Goal: Check status: Check status

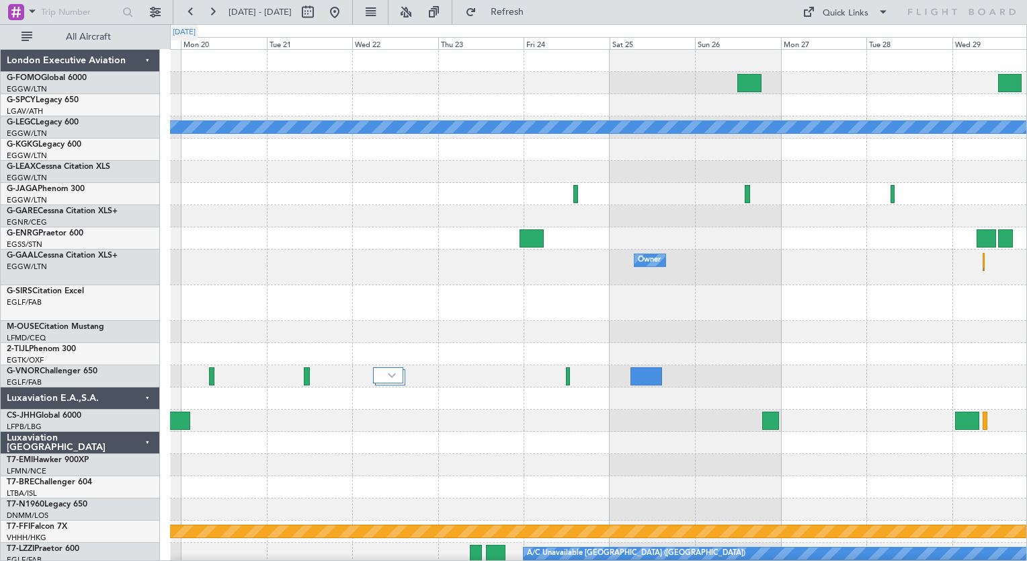
click at [196, 28] on div "[DATE]" at bounding box center [184, 32] width 23 height 11
click at [188, 9] on button at bounding box center [191, 12] width 22 height 22
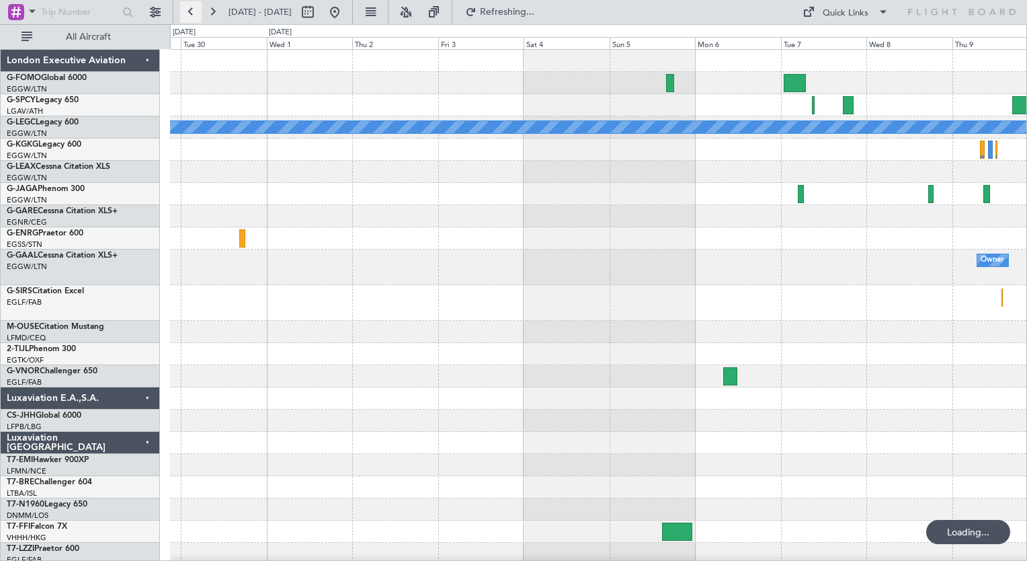
click at [188, 9] on button at bounding box center [191, 12] width 22 height 22
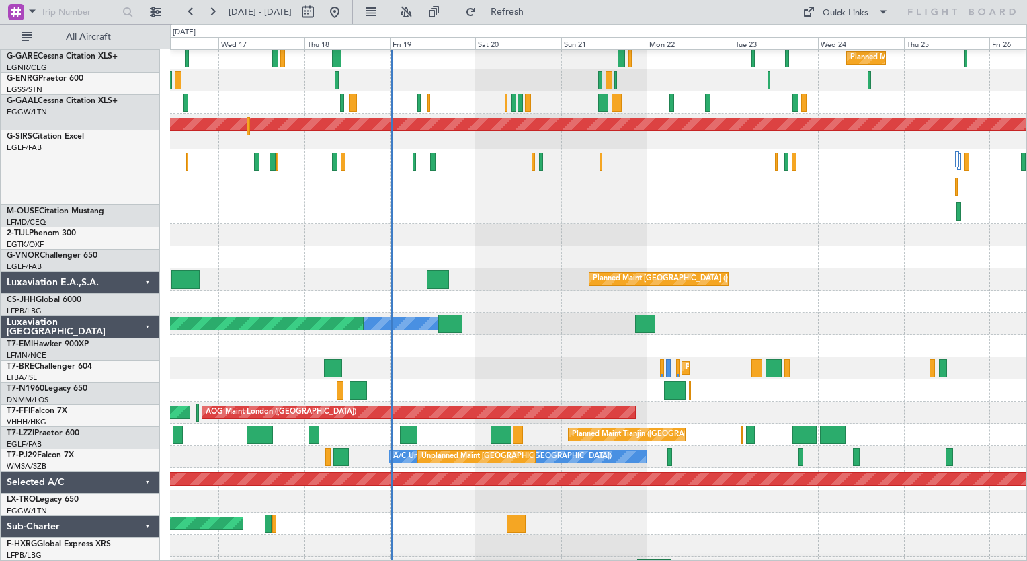
scroll to position [136, 0]
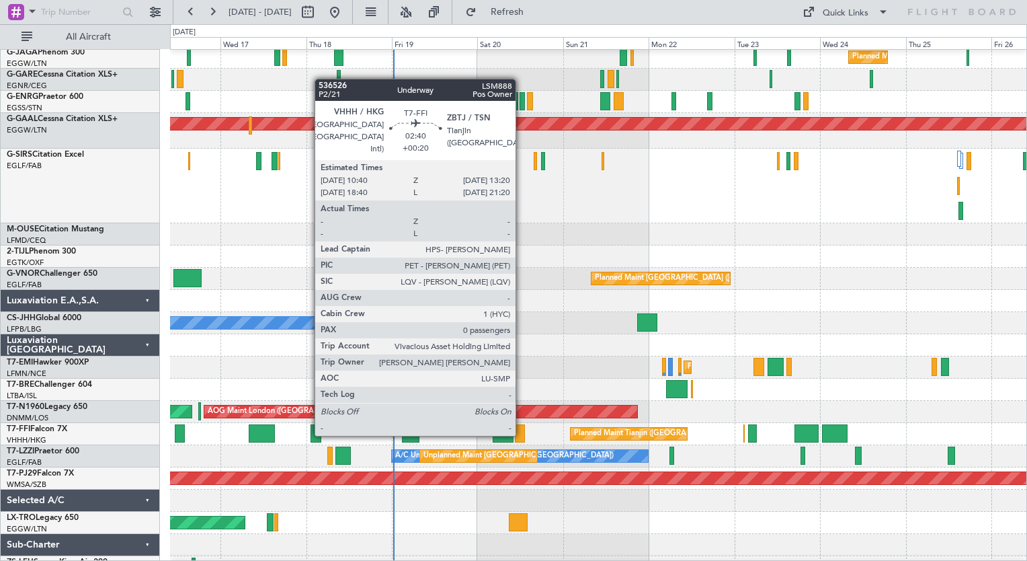
click at [522, 435] on div at bounding box center [520, 433] width 10 height 18
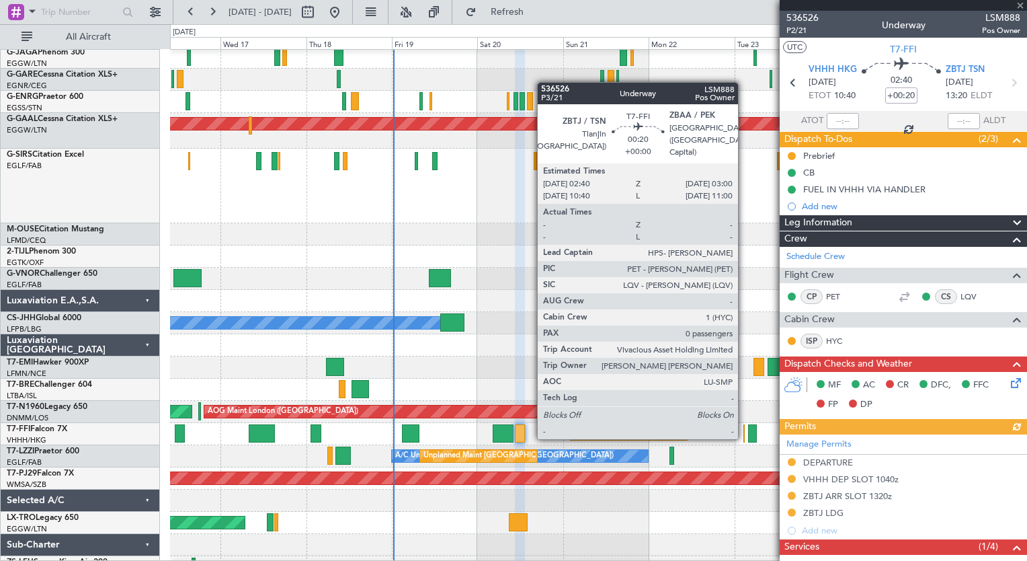
click at [744, 436] on div at bounding box center [744, 433] width 1 height 18
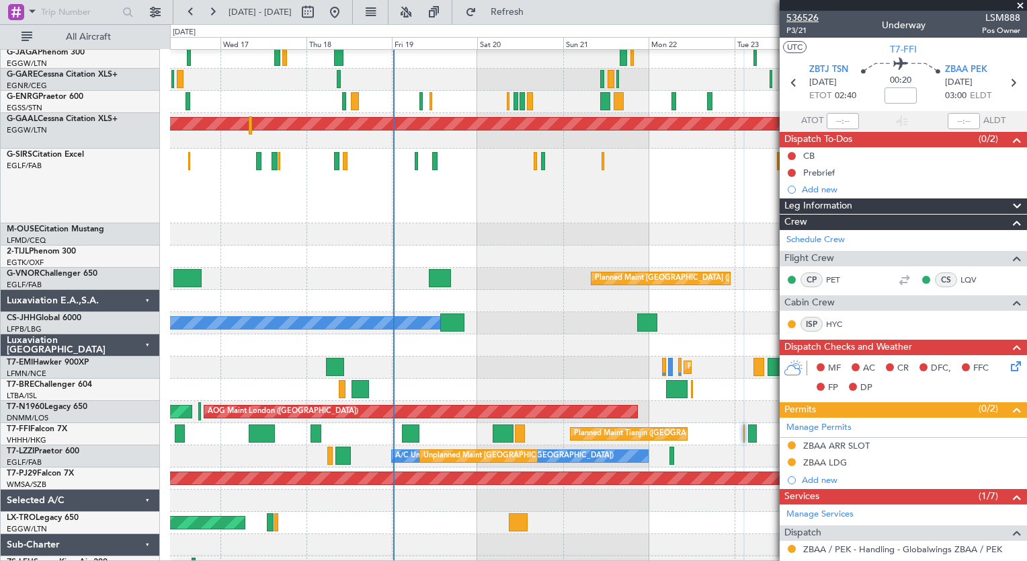
click at [799, 17] on span "536526" at bounding box center [803, 18] width 32 height 14
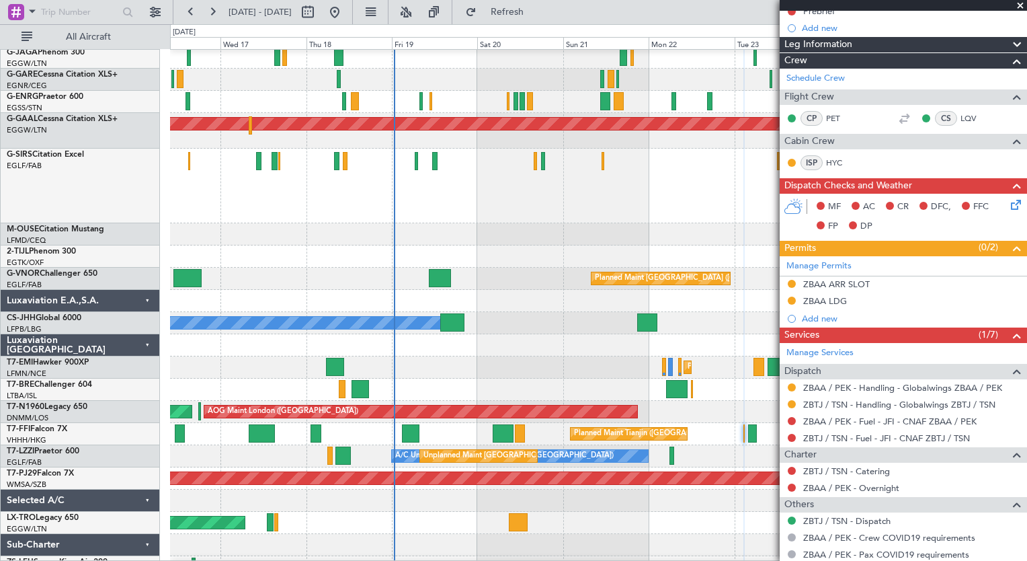
scroll to position [199, 0]
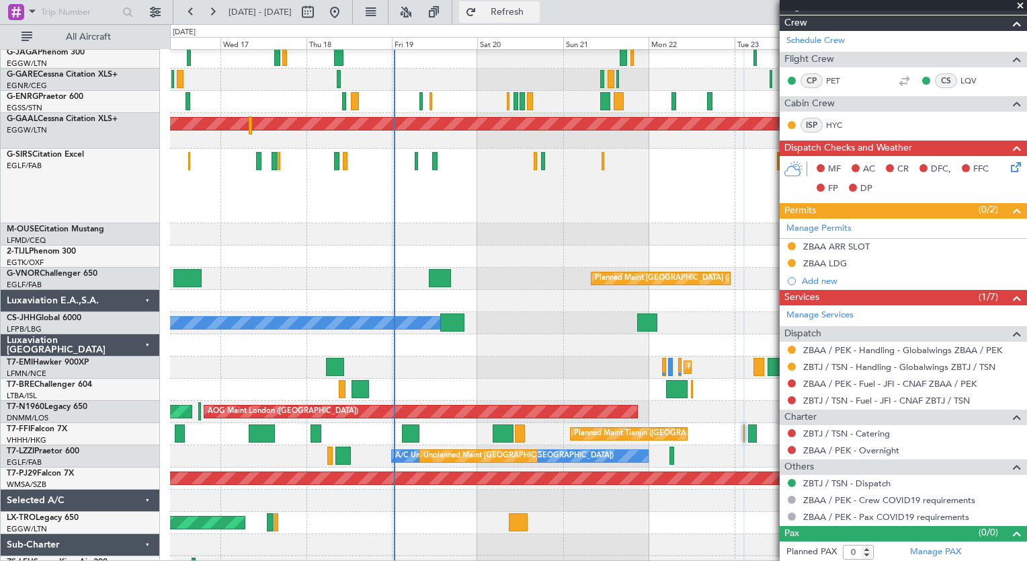
click at [536, 15] on span "Refresh" at bounding box center [507, 11] width 56 height 9
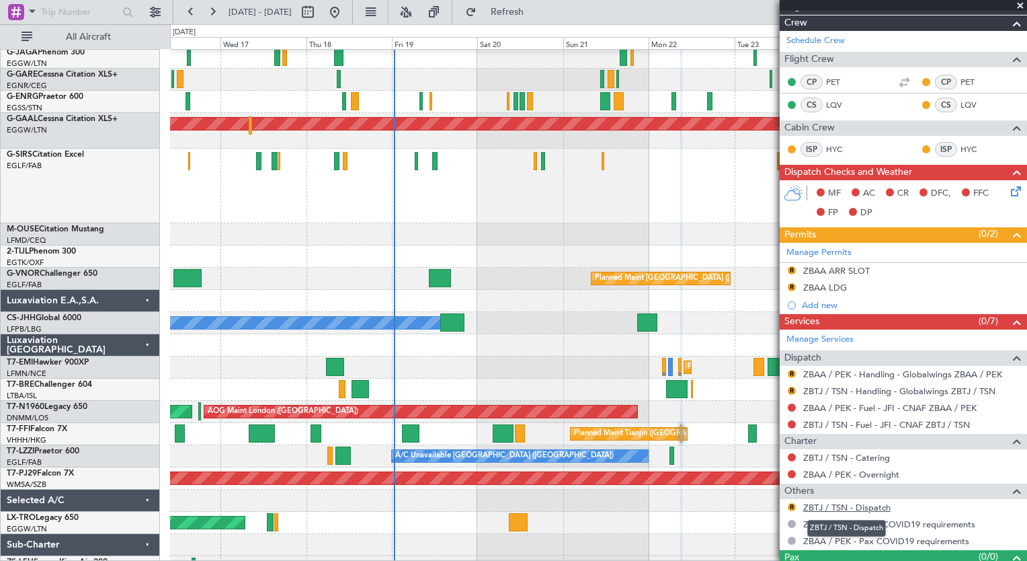
click at [875, 504] on link "ZBTJ / TSN - Dispatch" at bounding box center [846, 507] width 87 height 11
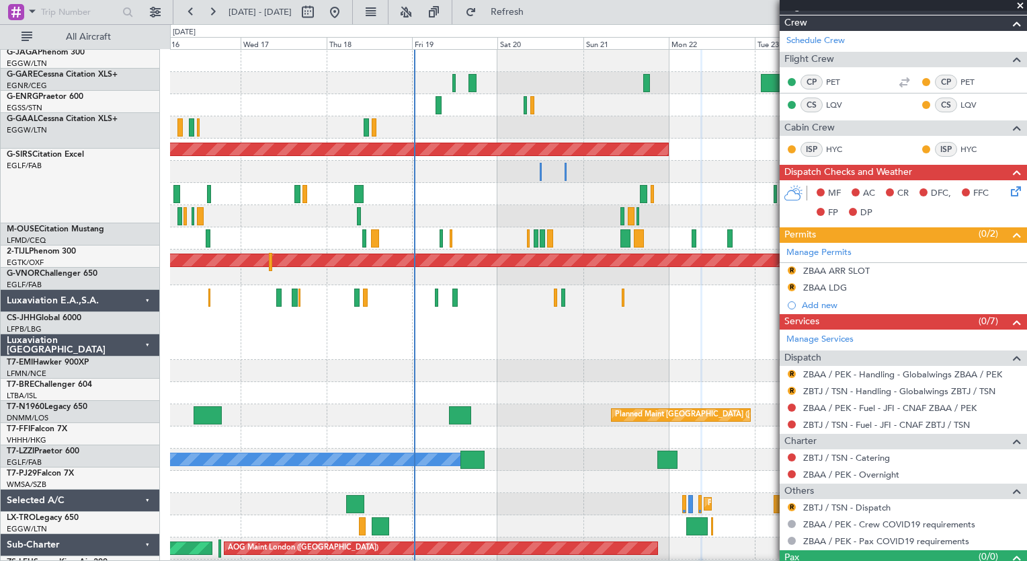
scroll to position [0, 0]
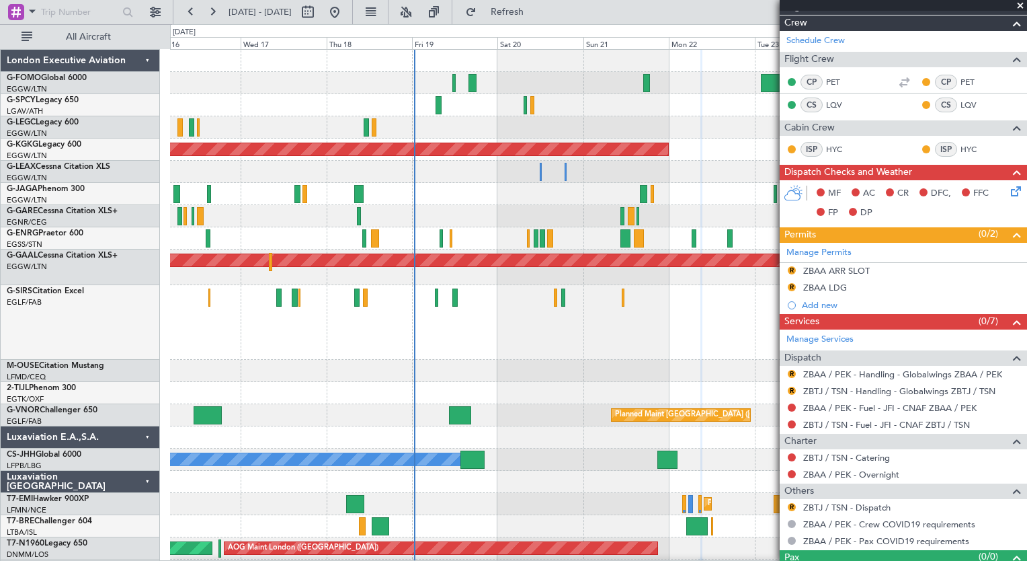
click at [433, 351] on div at bounding box center [598, 322] width 857 height 75
click at [451, 82] on div at bounding box center [598, 83] width 857 height 22
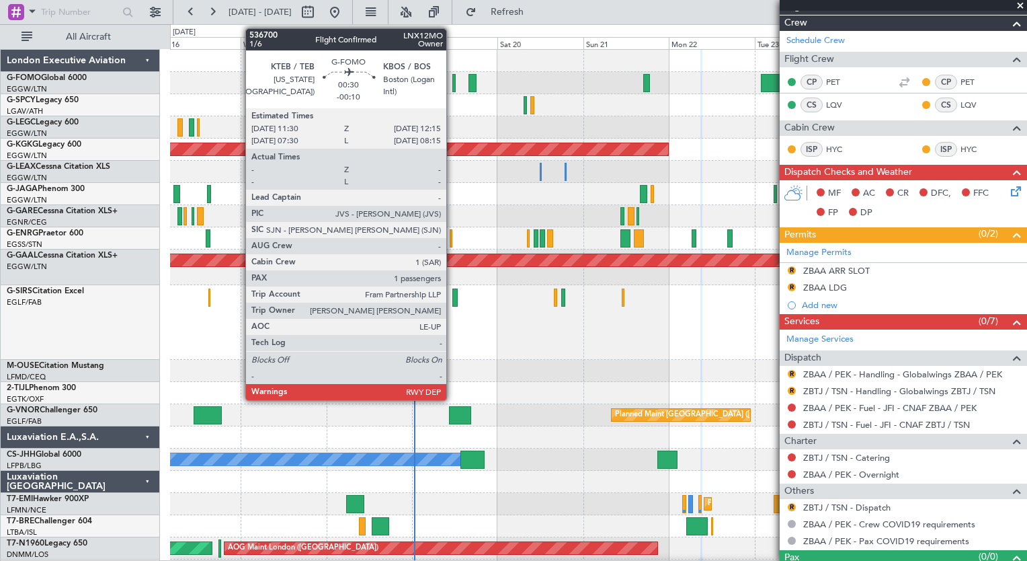
click at [452, 81] on div at bounding box center [453, 83] width 3 height 18
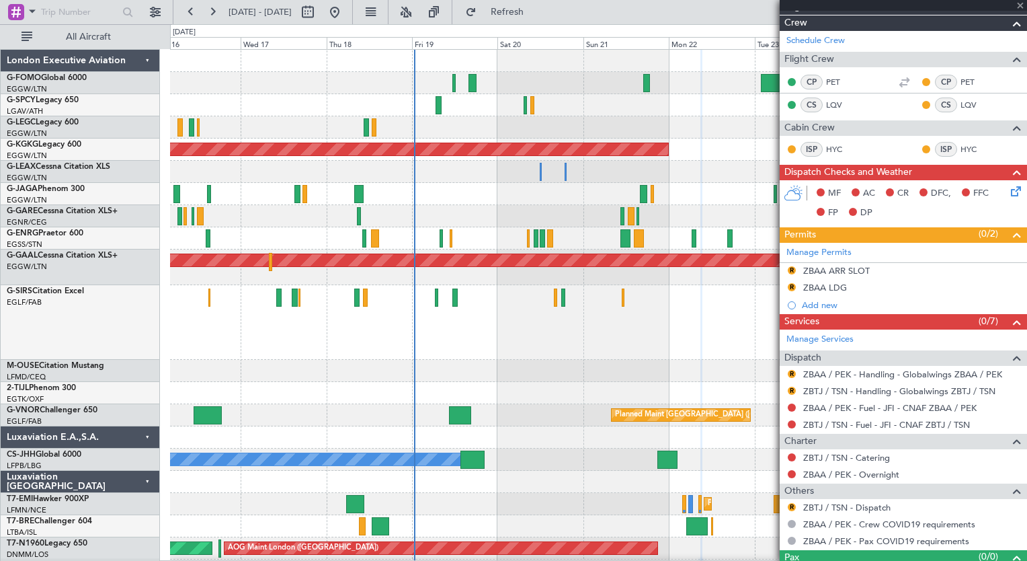
type input "-00:10"
type input "1"
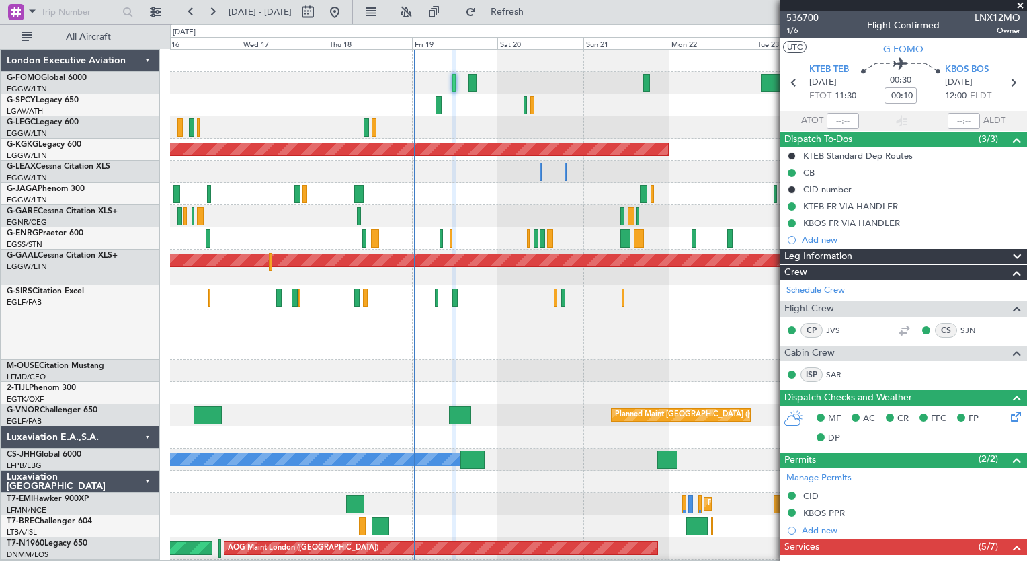
scroll to position [296, 0]
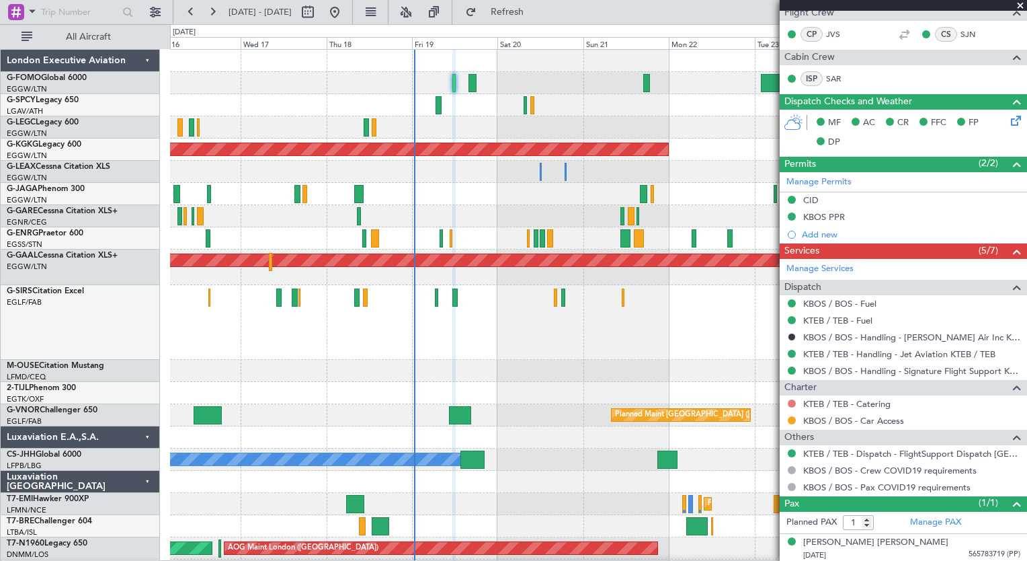
click at [791, 399] on button at bounding box center [792, 403] width 8 height 8
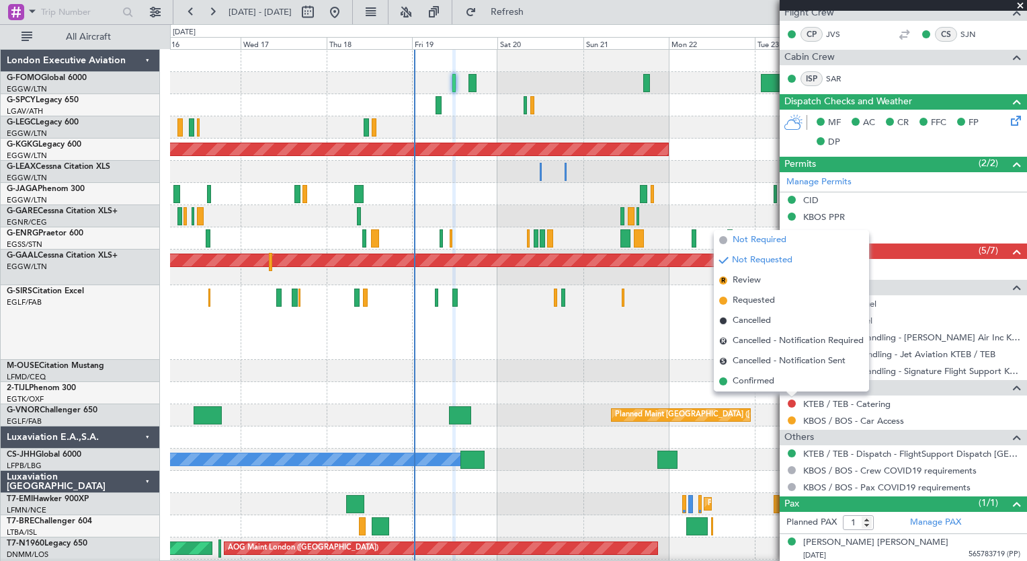
click at [753, 246] on span "Not Required" at bounding box center [760, 239] width 54 height 13
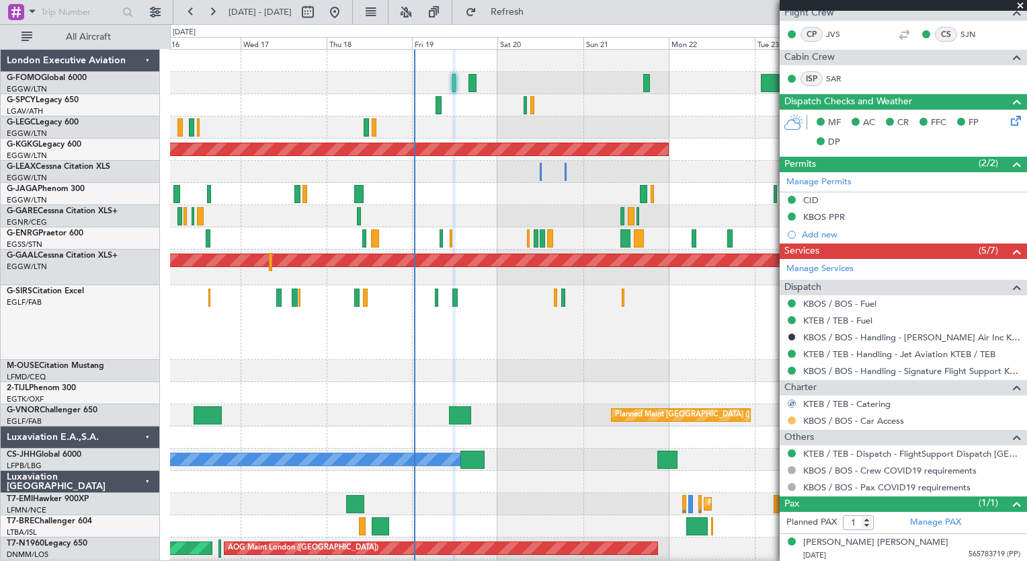
click at [790, 416] on button at bounding box center [792, 420] width 8 height 8
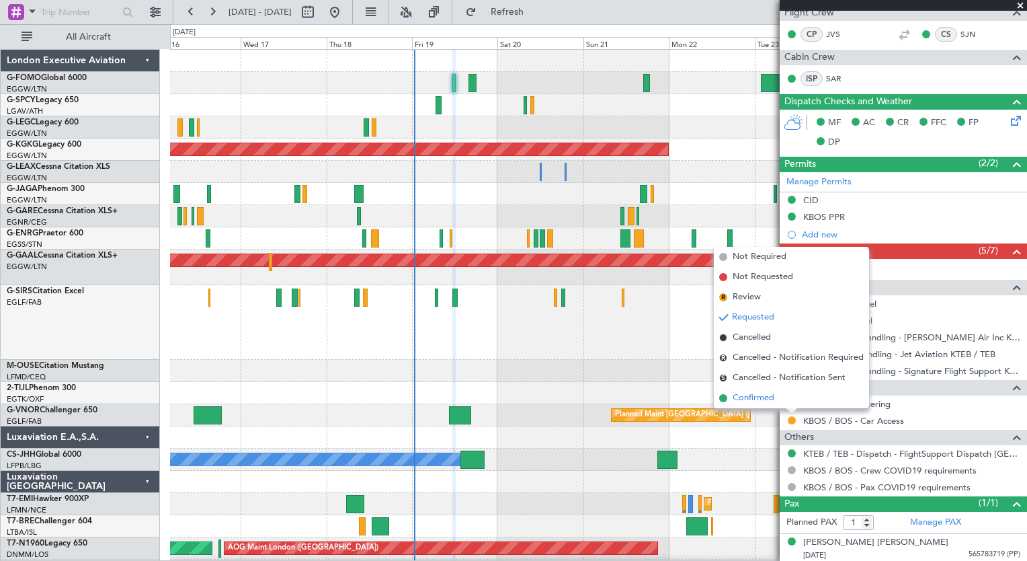
click at [761, 398] on span "Confirmed" at bounding box center [754, 397] width 42 height 13
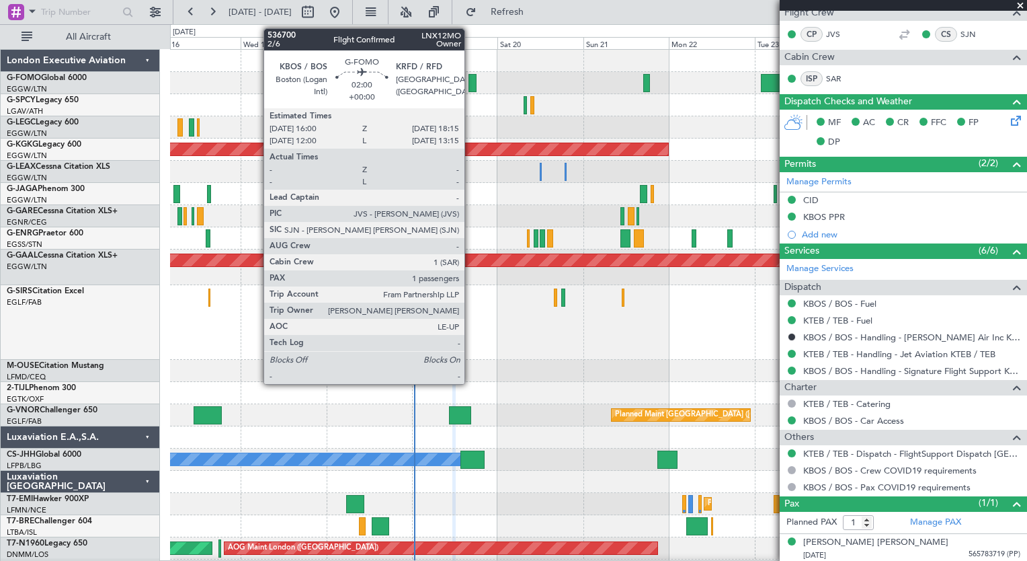
click at [471, 77] on div at bounding box center [473, 83] width 8 height 18
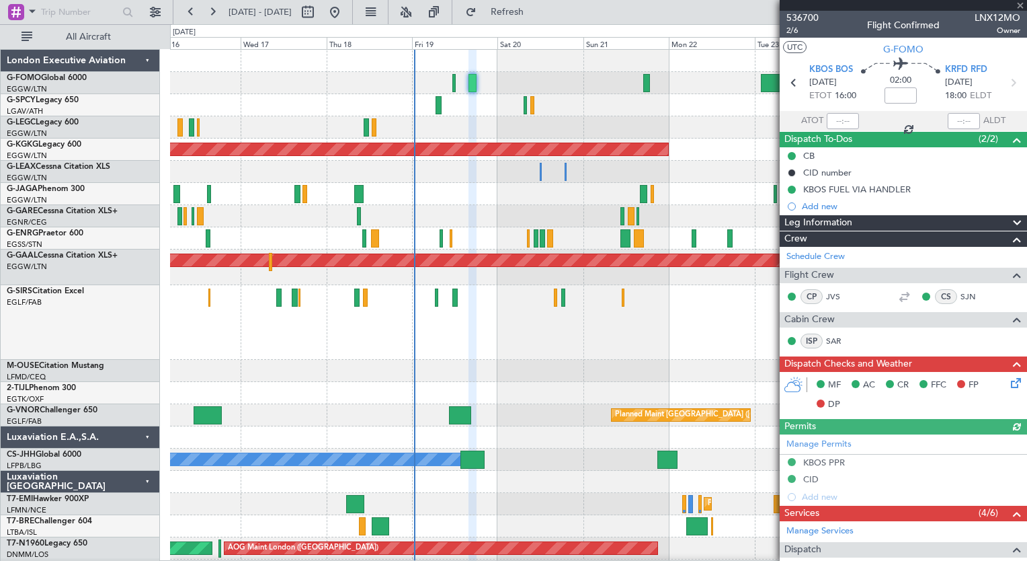
scroll to position [245, 0]
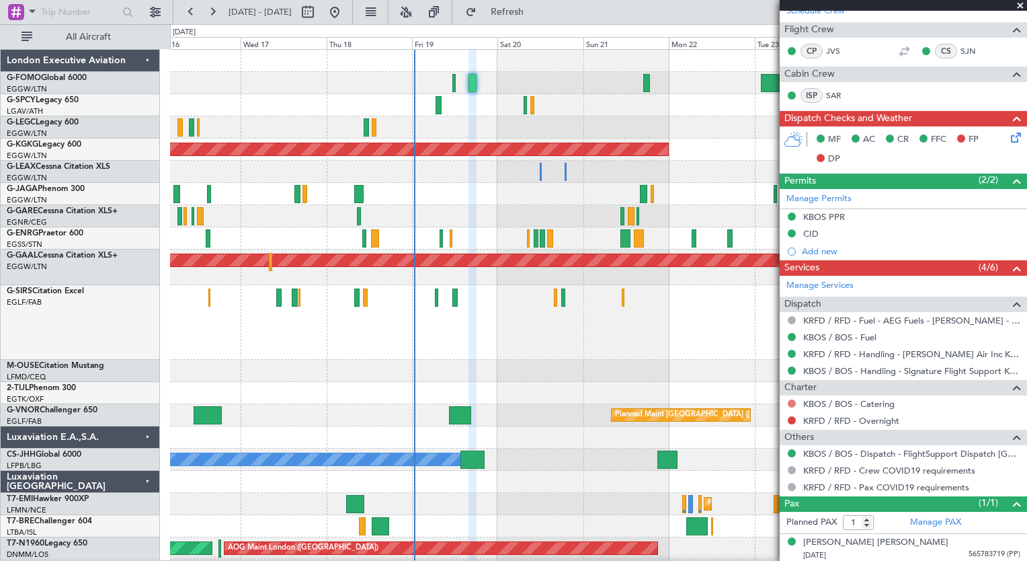
click at [793, 401] on button at bounding box center [792, 403] width 8 height 8
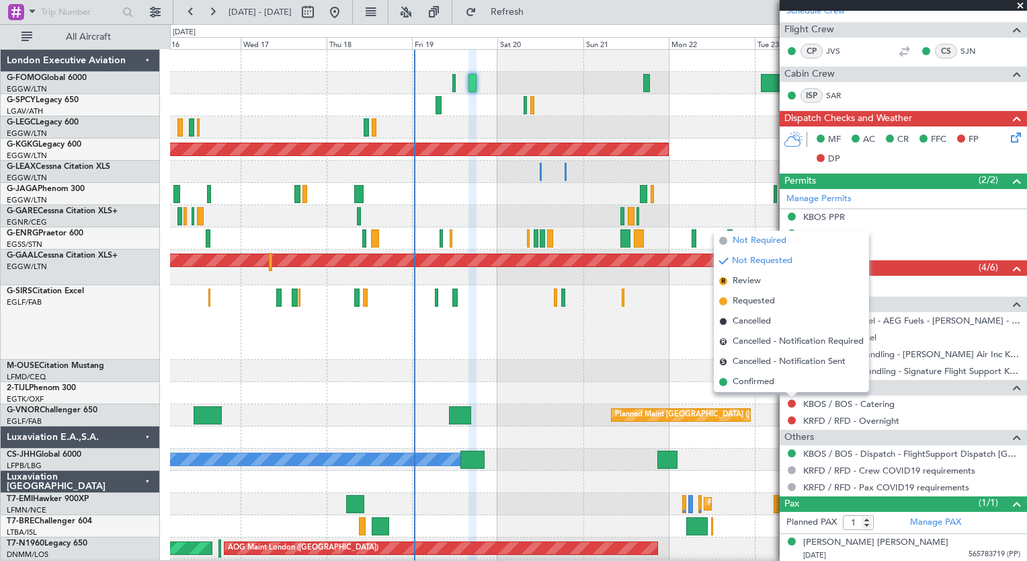
click at [763, 241] on span "Not Required" at bounding box center [760, 240] width 54 height 13
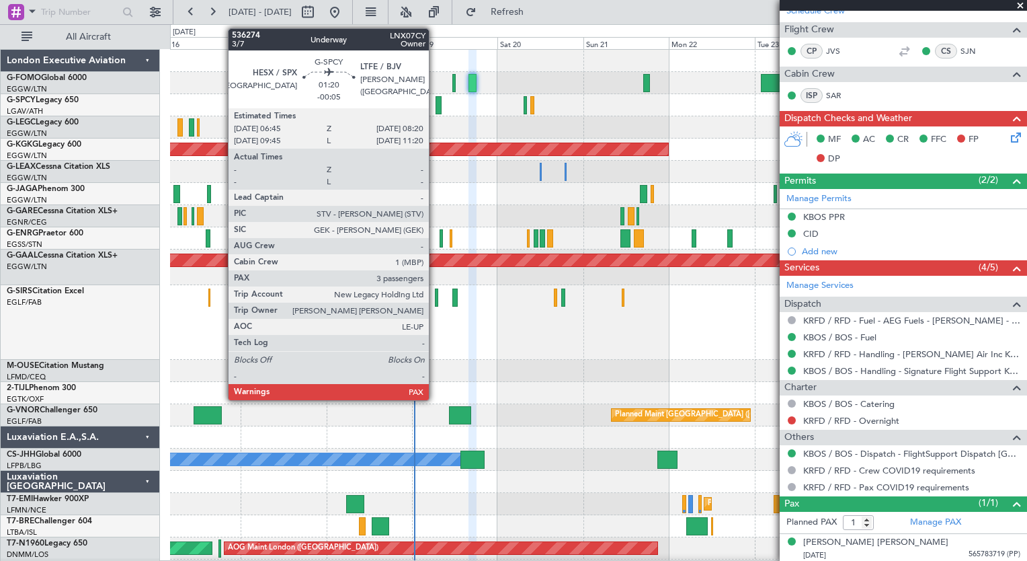
click at [436, 112] on div at bounding box center [439, 105] width 6 height 18
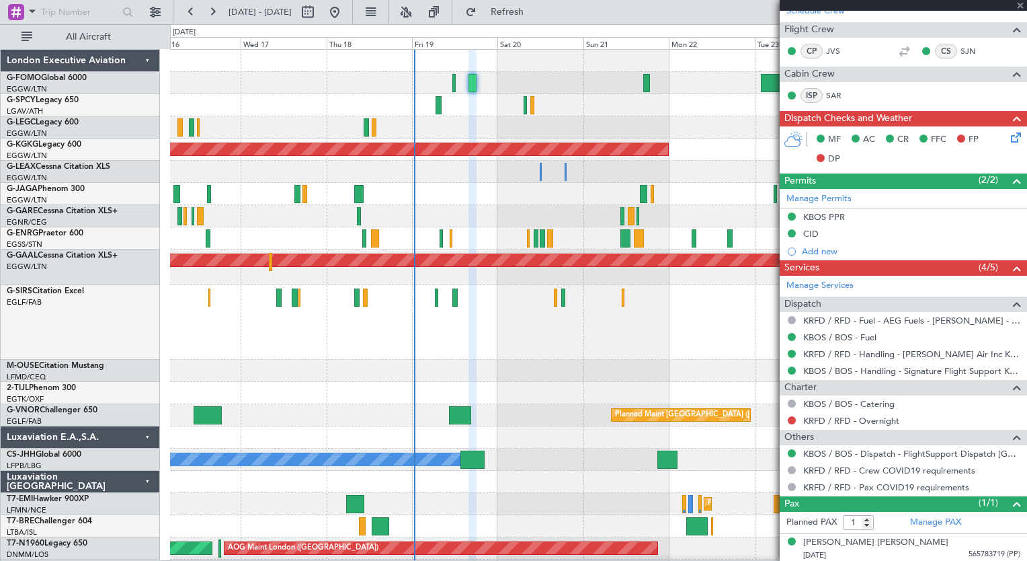
type input "-00:05"
type input "3"
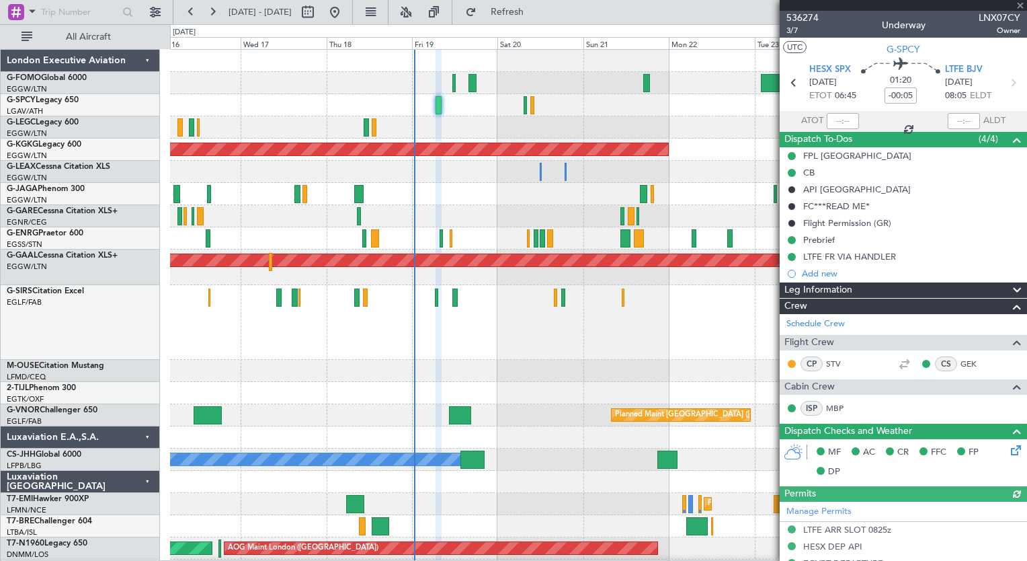
scroll to position [441, 0]
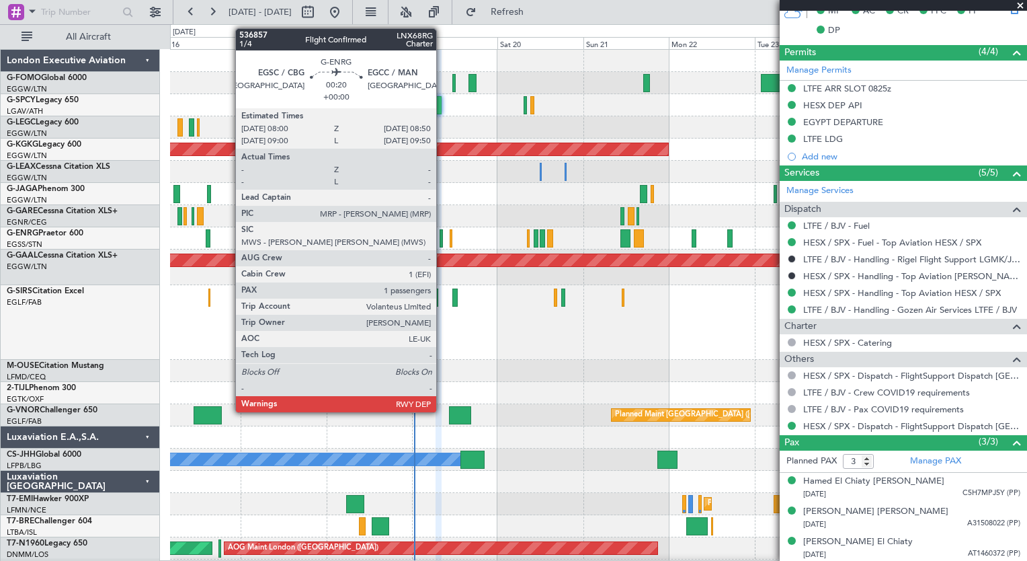
click at [442, 243] on div at bounding box center [441, 238] width 3 height 18
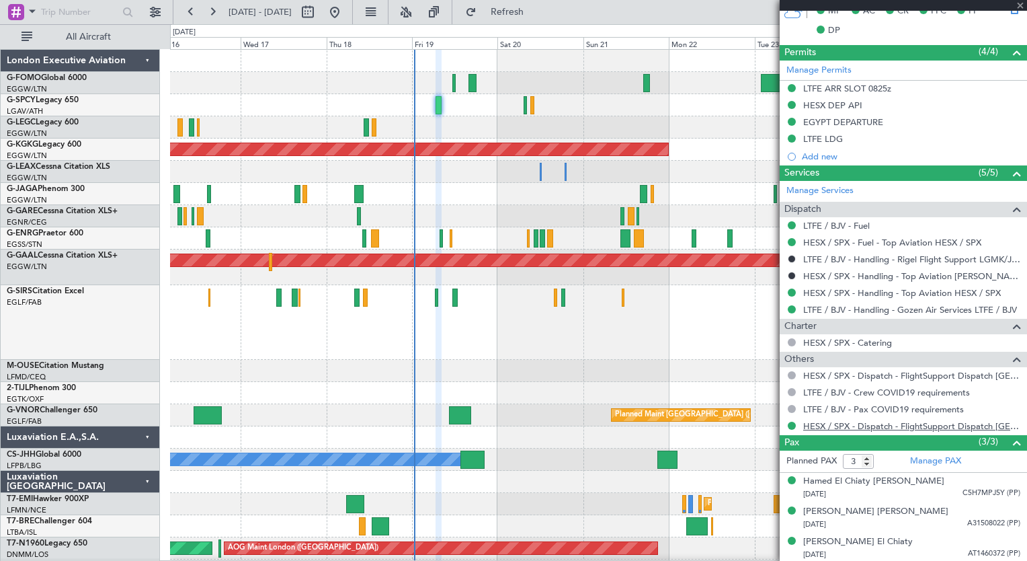
type input "1"
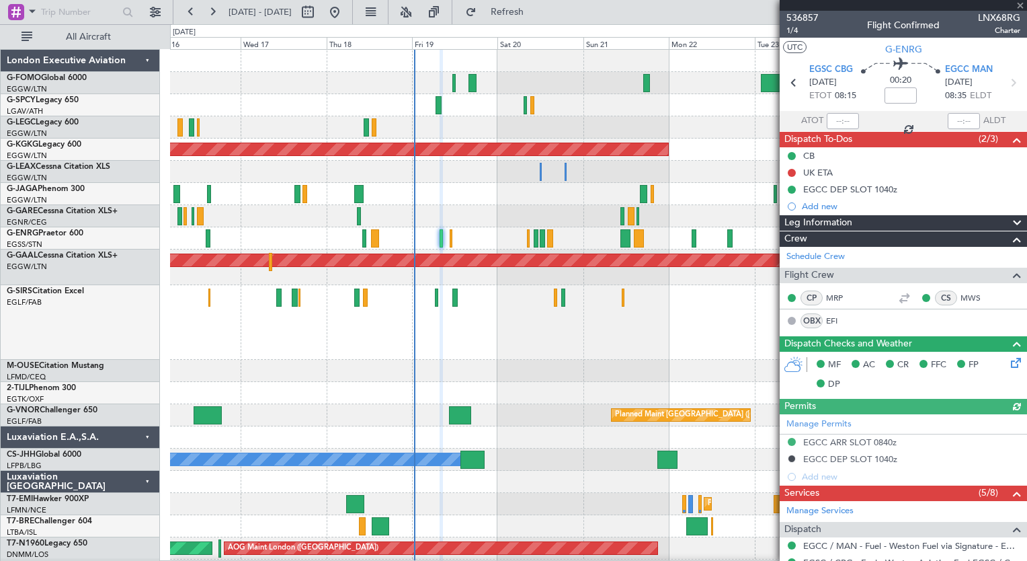
scroll to position [276, 0]
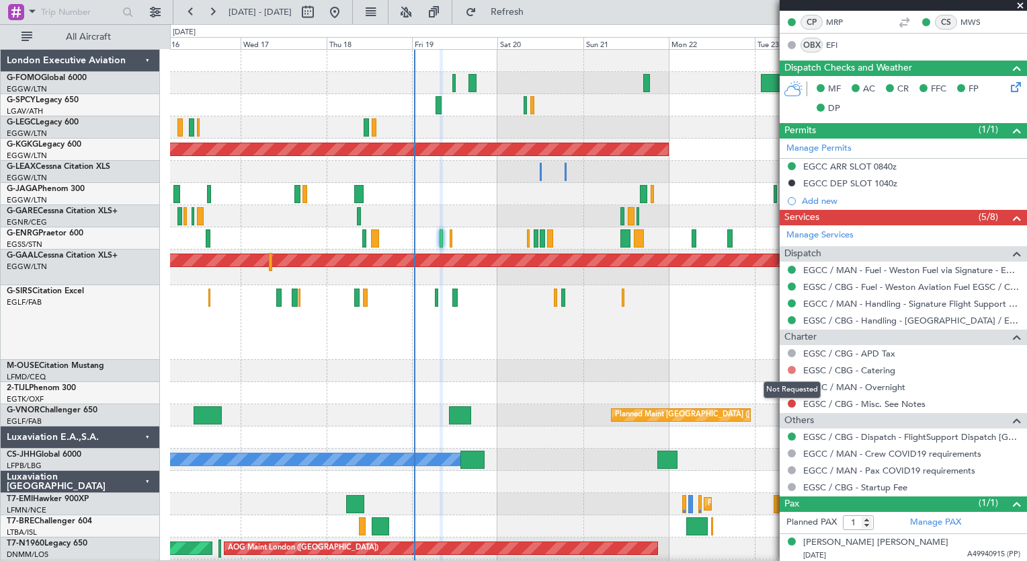
click at [790, 367] on button at bounding box center [792, 370] width 8 height 8
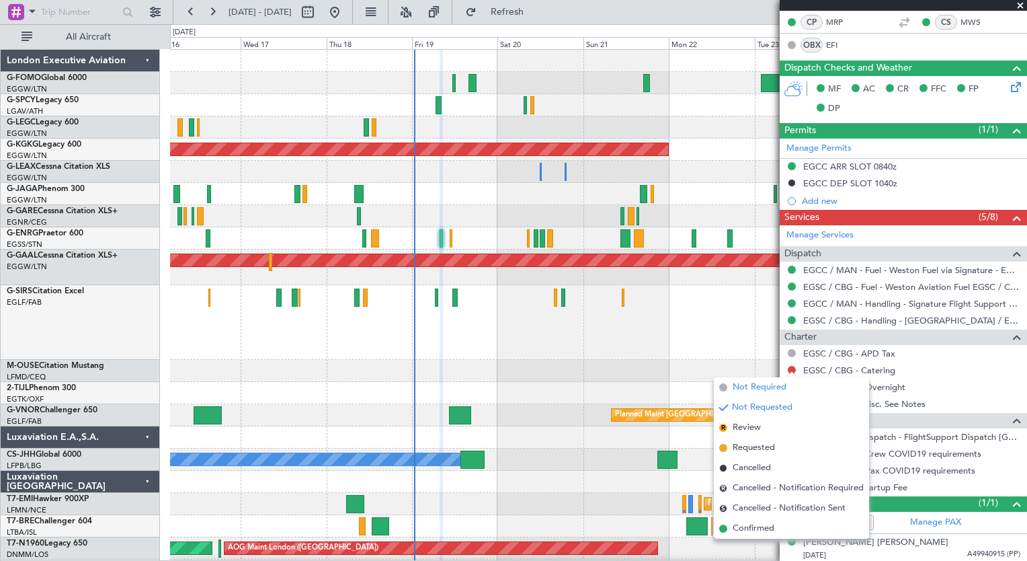
click at [789, 393] on li "Not Required" at bounding box center [791, 387] width 155 height 20
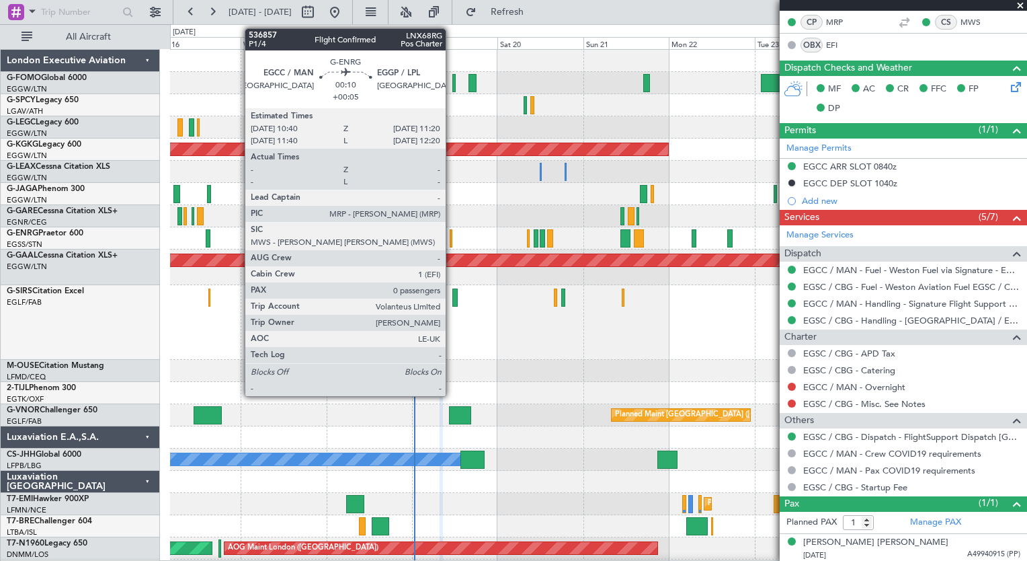
click at [452, 241] on div at bounding box center [451, 238] width 3 height 18
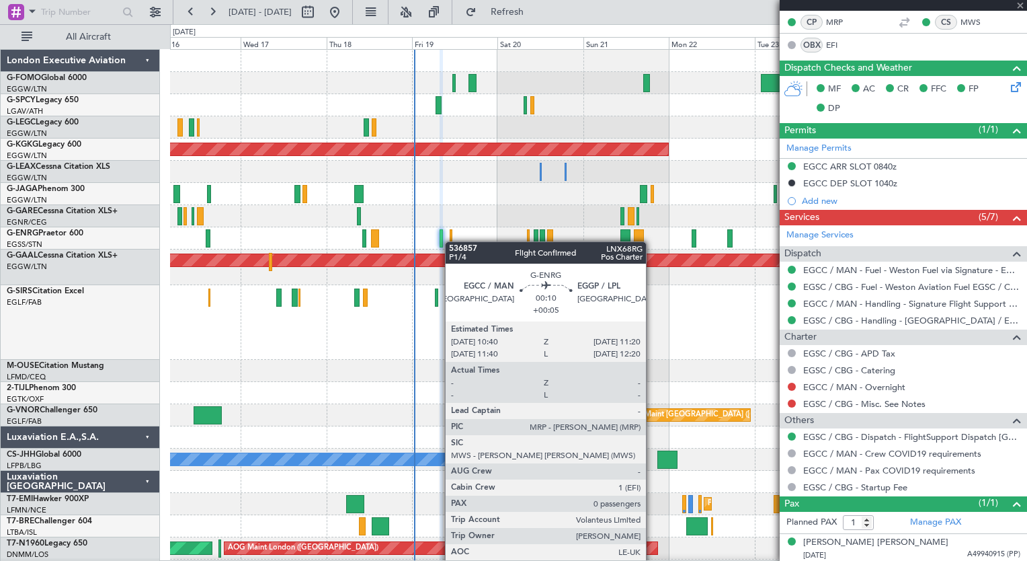
type input "+00:05"
type input "0"
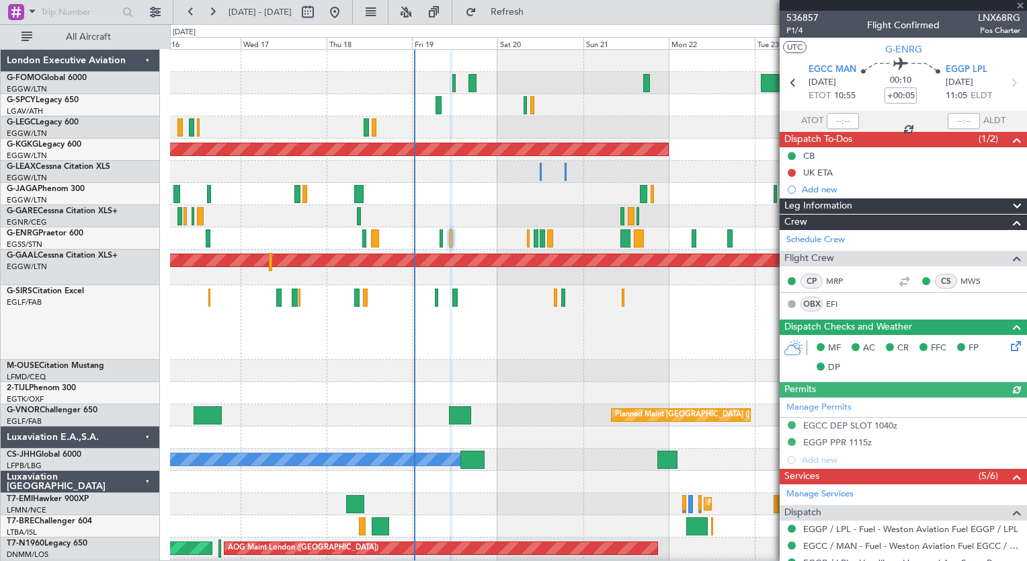
scroll to position [195, 0]
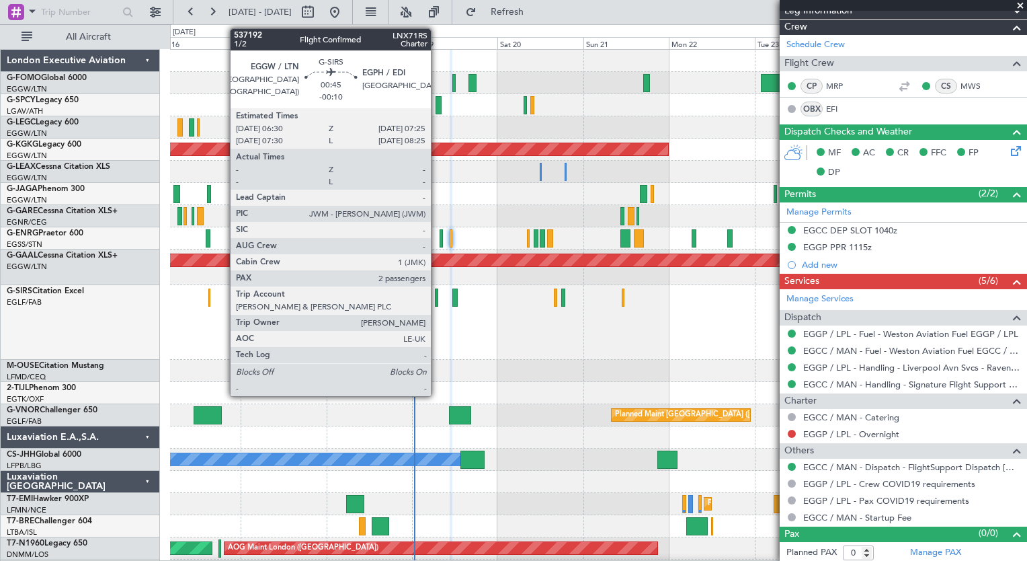
click at [437, 302] on div at bounding box center [436, 297] width 3 height 18
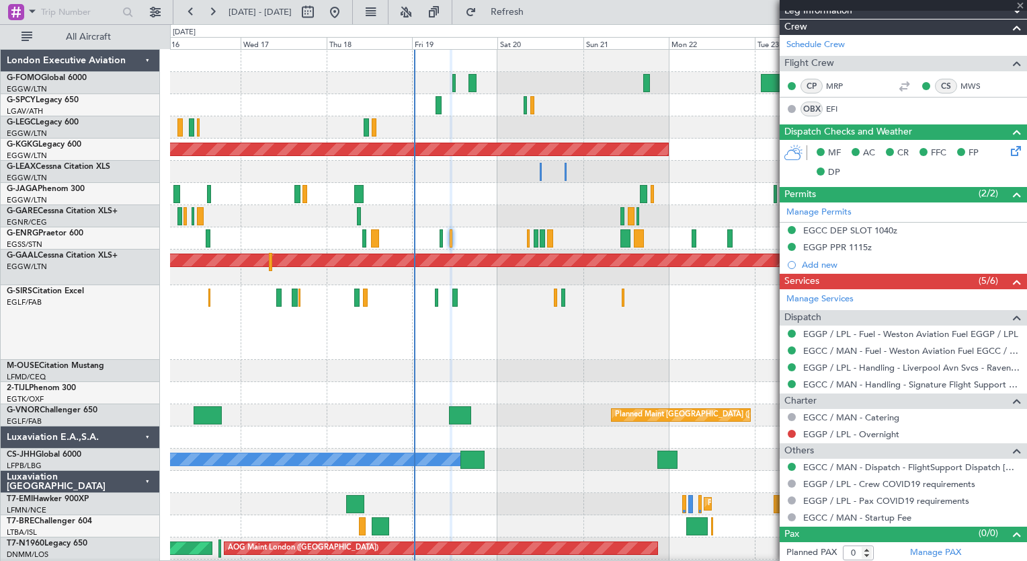
type input "-00:10"
type input "2"
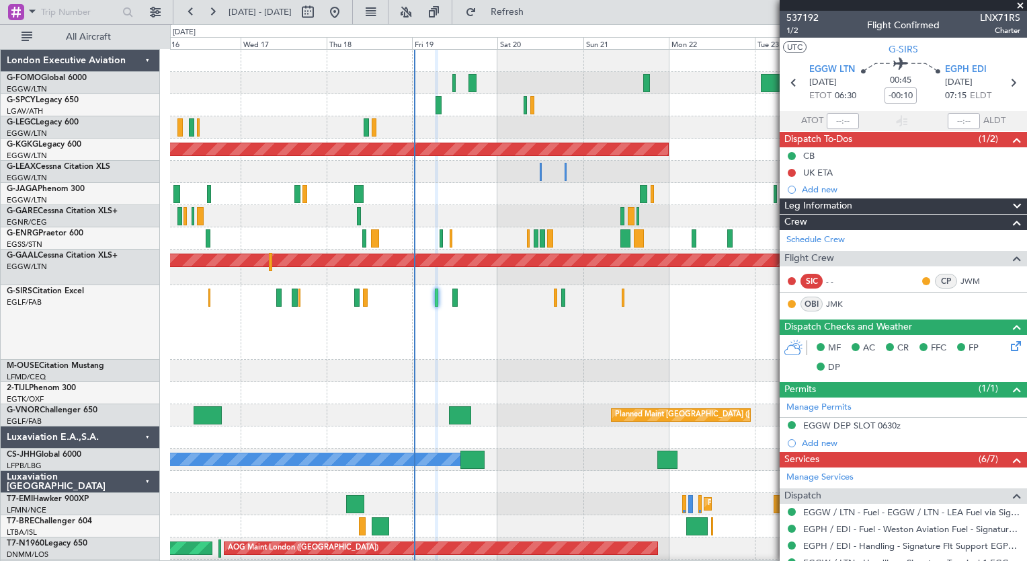
scroll to position [255, 0]
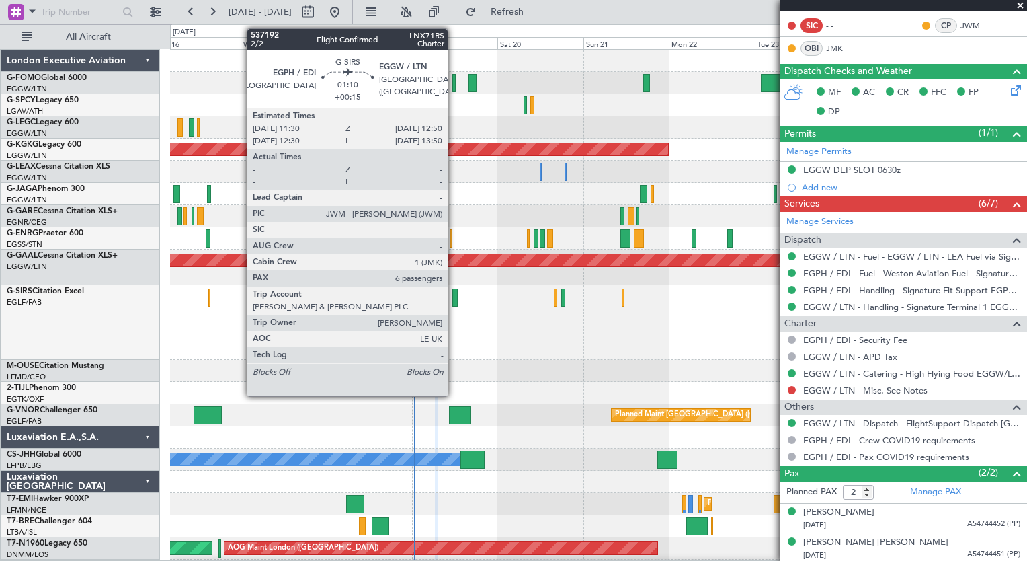
click at [454, 303] on div at bounding box center [454, 297] width 5 height 18
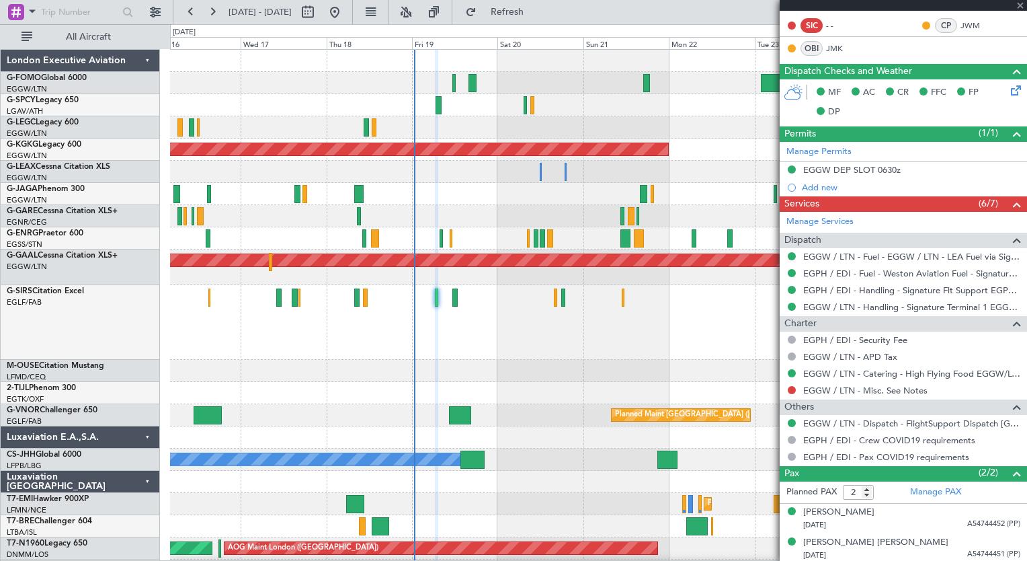
type input "+00:15"
type input "6"
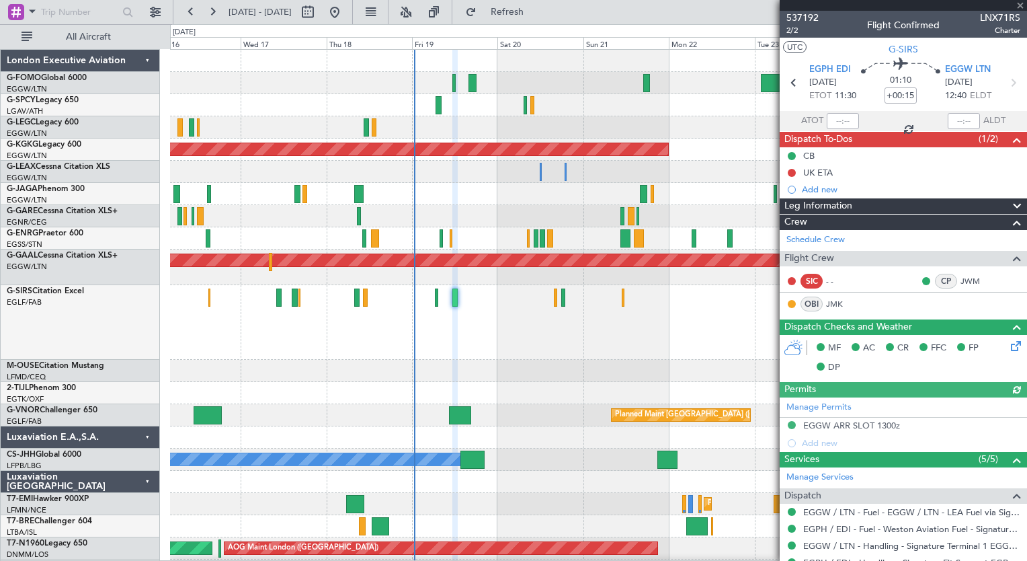
scroll to position [376, 0]
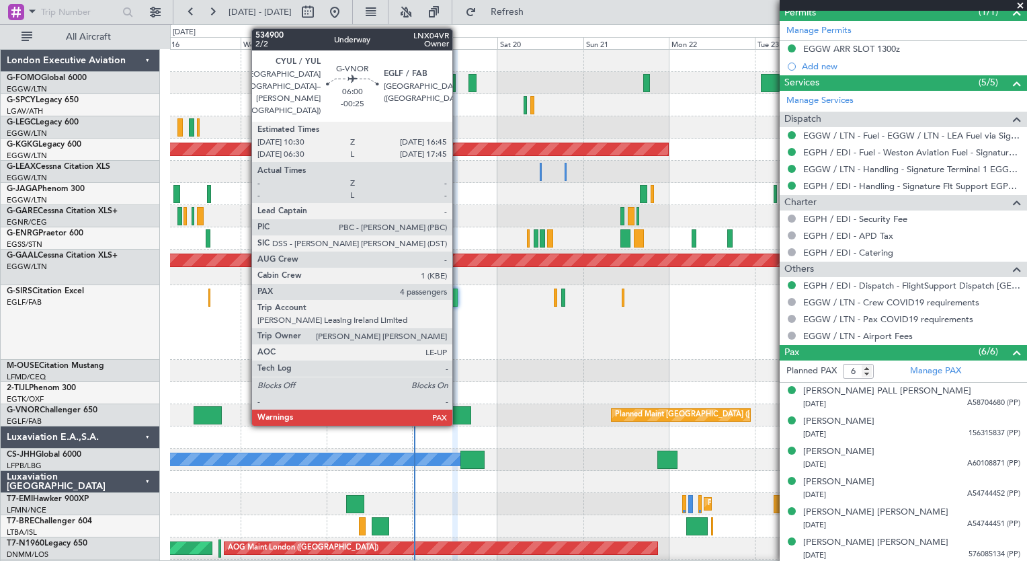
click at [459, 419] on div at bounding box center [460, 415] width 23 height 18
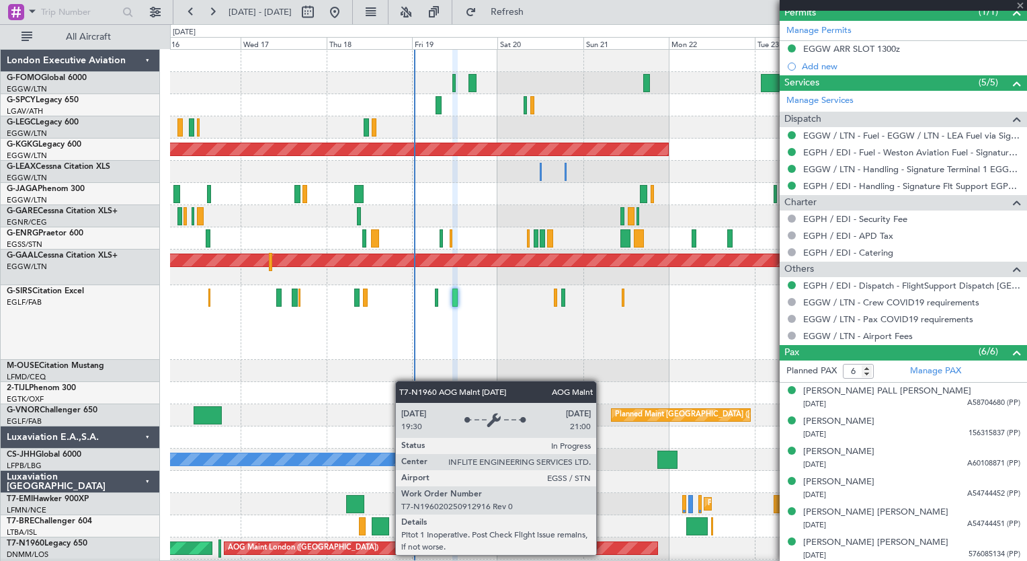
type input "-00:25"
type input "4"
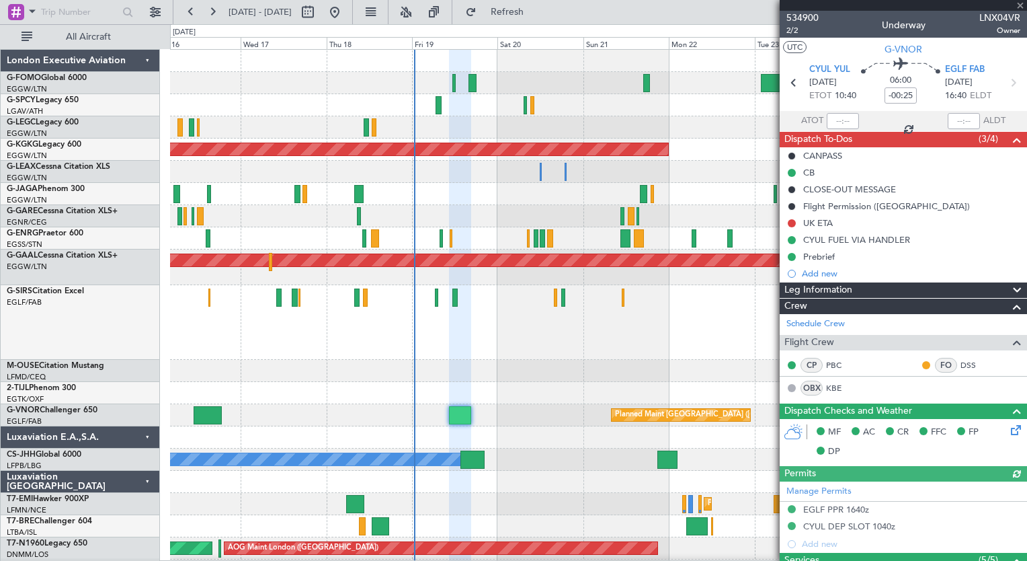
scroll to position [333, 0]
